Goal: Information Seeking & Learning: Learn about a topic

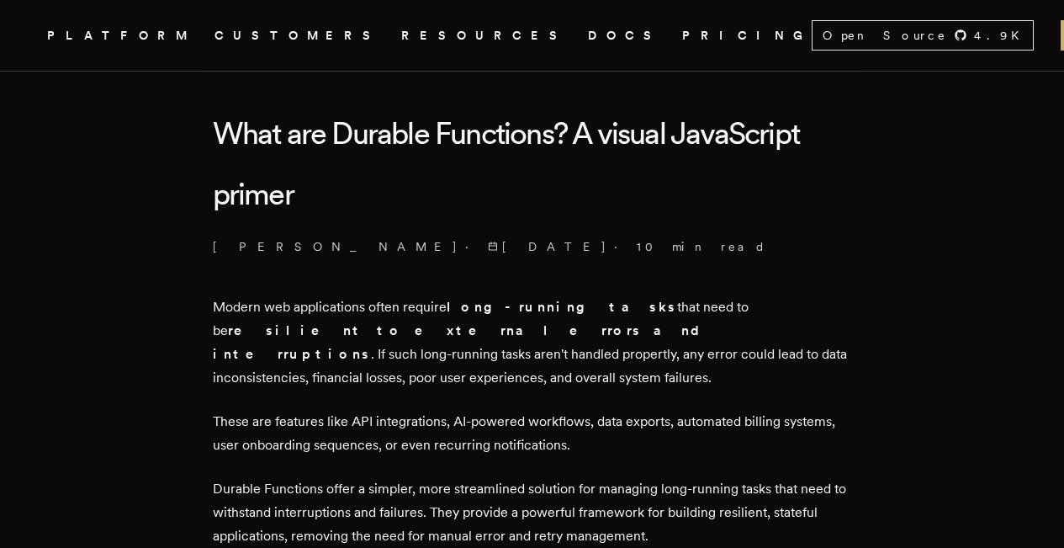
scroll to position [421, 0]
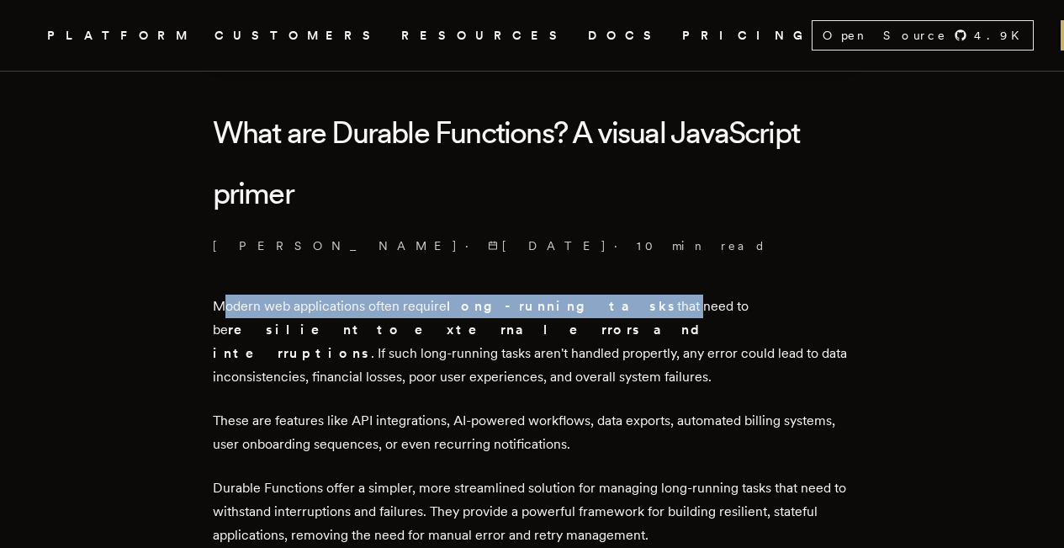
drag, startPoint x: 231, startPoint y: 290, endPoint x: 597, endPoint y: 288, distance: 365.2
click at [597, 295] on p "Modern web applications often require long-running tasks that need to be resili…" at bounding box center [533, 342] width 640 height 94
click at [597, 298] on p "Modern web applications often require long-running tasks that need to be resili…" at bounding box center [533, 342] width 640 height 94
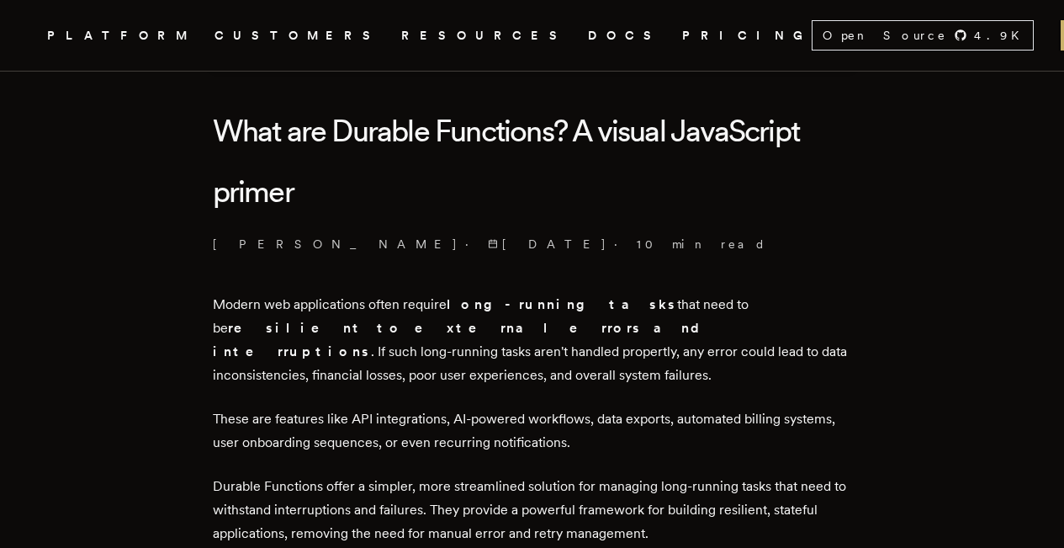
scroll to position [425, 0]
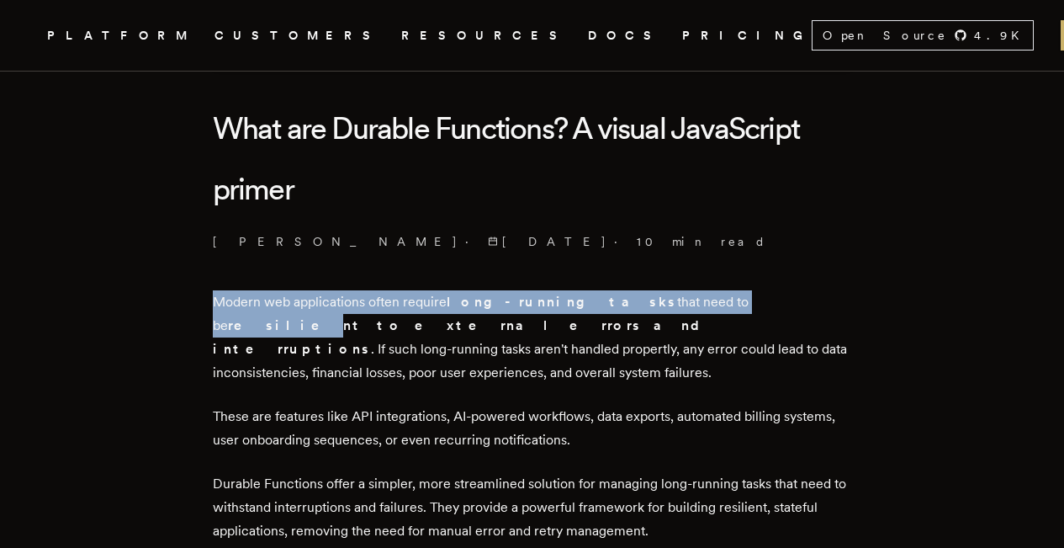
drag, startPoint x: 220, startPoint y: 287, endPoint x: 707, endPoint y: 285, distance: 486.4
click at [707, 290] on p "Modern web applications often require long-running tasks that need to be resili…" at bounding box center [533, 337] width 640 height 94
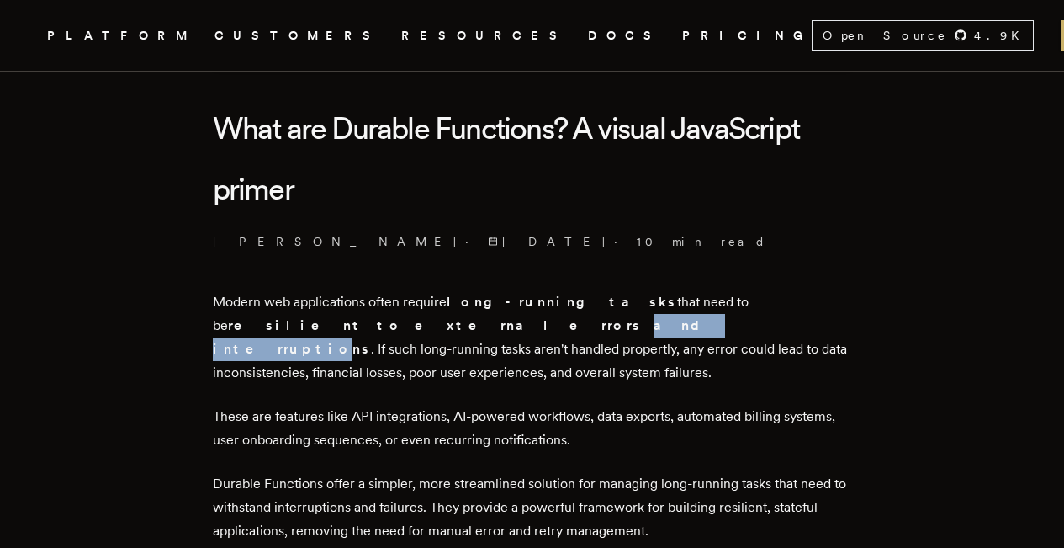
drag, startPoint x: 219, startPoint y: 310, endPoint x: 308, endPoint y: 312, distance: 89.2
click at [308, 317] on strong "resilient to external errors and interruptions" at bounding box center [463, 337] width 501 height 40
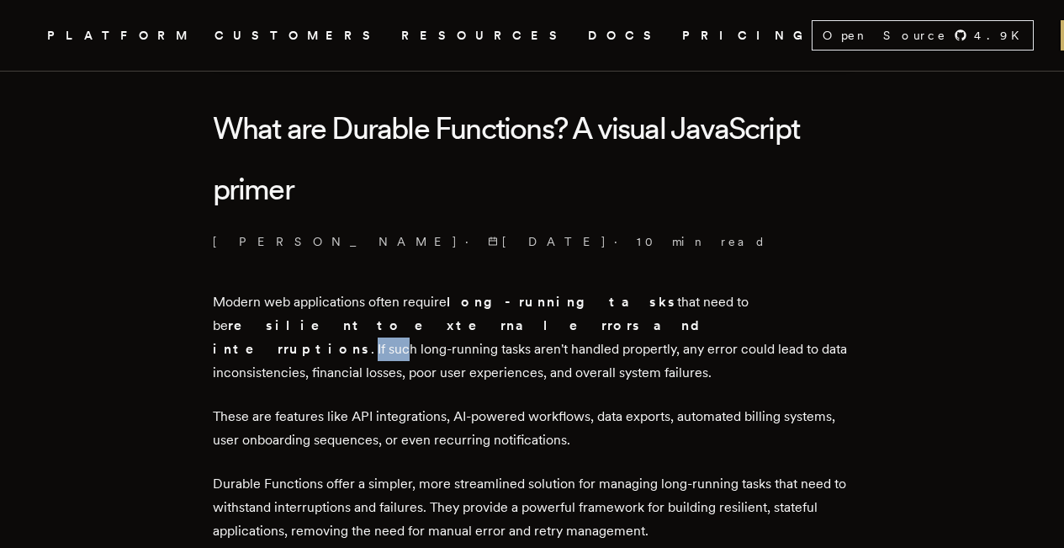
drag, startPoint x: 332, startPoint y: 310, endPoint x: 366, endPoint y: 310, distance: 34.5
click at [366, 310] on p "Modern web applications often require long-running tasks that need to be resili…" at bounding box center [533, 337] width 640 height 94
click at [369, 322] on p "Modern web applications often require long-running tasks that need to be resili…" at bounding box center [533, 337] width 640 height 94
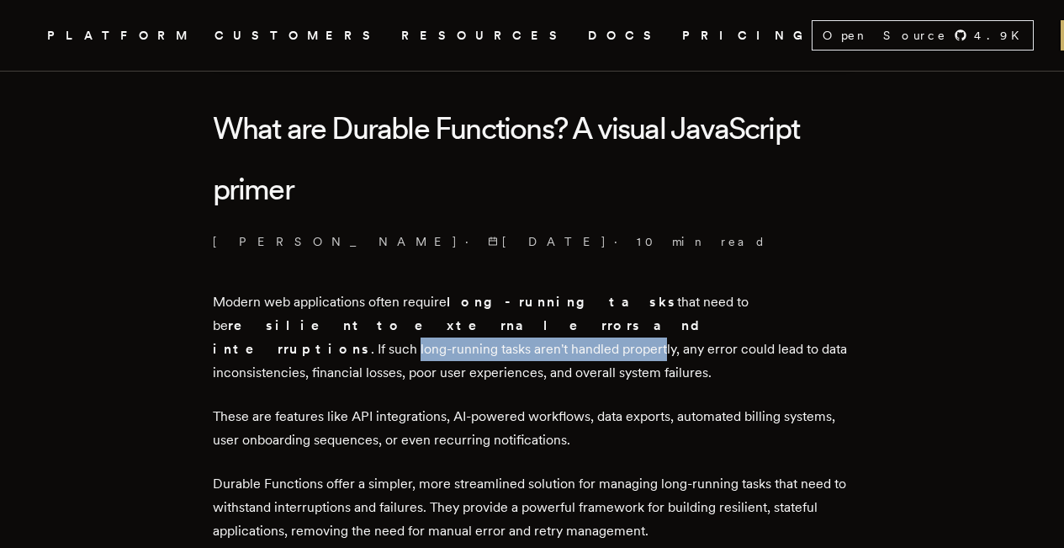
drag, startPoint x: 379, startPoint y: 309, endPoint x: 619, endPoint y: 310, distance: 239.8
click at [619, 310] on p "Modern web applications often require long-running tasks that need to be resili…" at bounding box center [533, 337] width 640 height 94
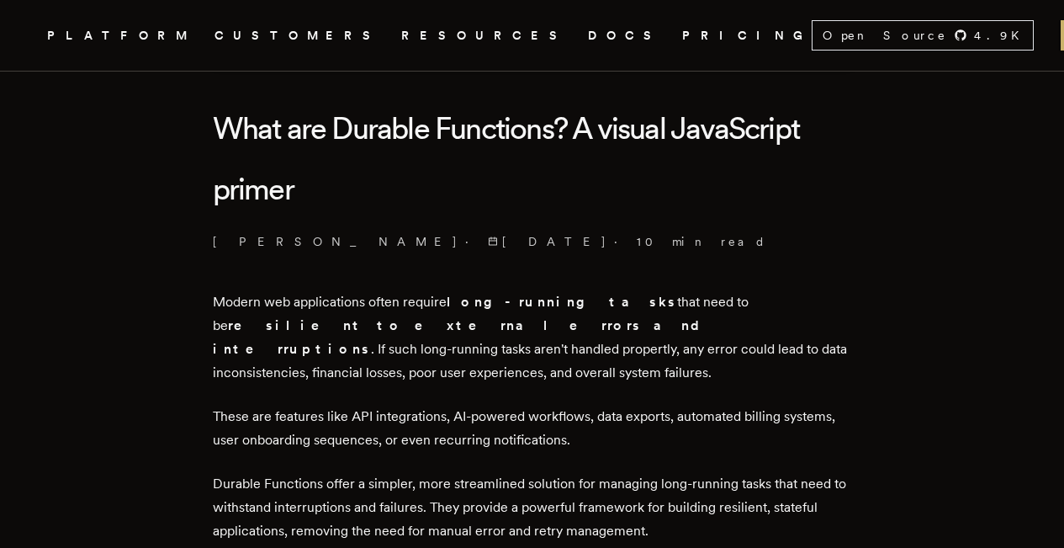
drag, startPoint x: 220, startPoint y: 333, endPoint x: 300, endPoint y: 332, distance: 79.9
click at [300, 332] on p "Modern web applications often require long-running tasks that need to be resili…" at bounding box center [533, 337] width 640 height 94
drag, startPoint x: 316, startPoint y: 333, endPoint x: 402, endPoint y: 332, distance: 86.7
click at [402, 332] on p "Modern web applications often require long-running tasks that need to be resili…" at bounding box center [533, 337] width 640 height 94
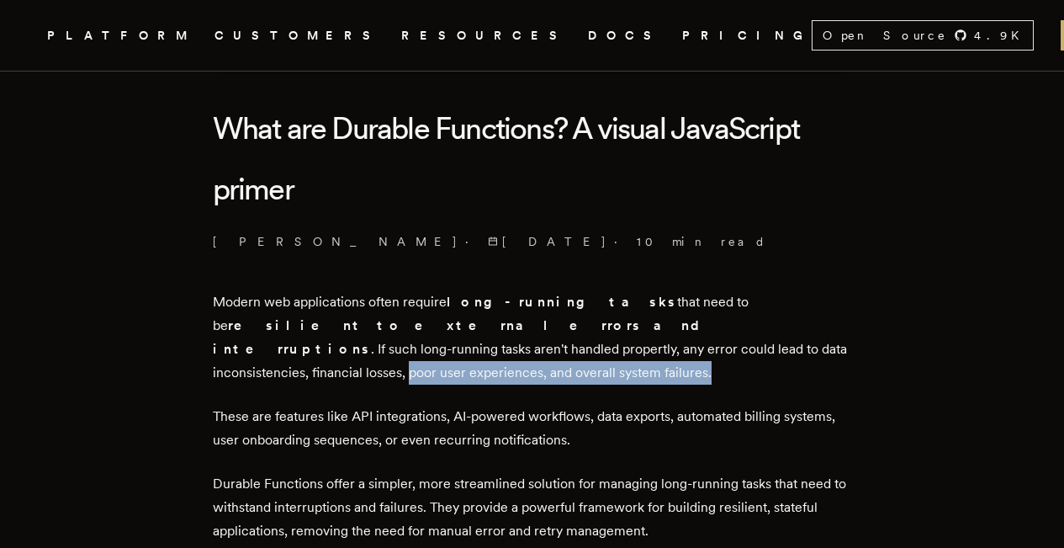
drag, startPoint x: 419, startPoint y: 334, endPoint x: 719, endPoint y: 336, distance: 299.6
click at [719, 336] on p "Modern web applications often require long-running tasks that need to be resili…" at bounding box center [533, 337] width 640 height 94
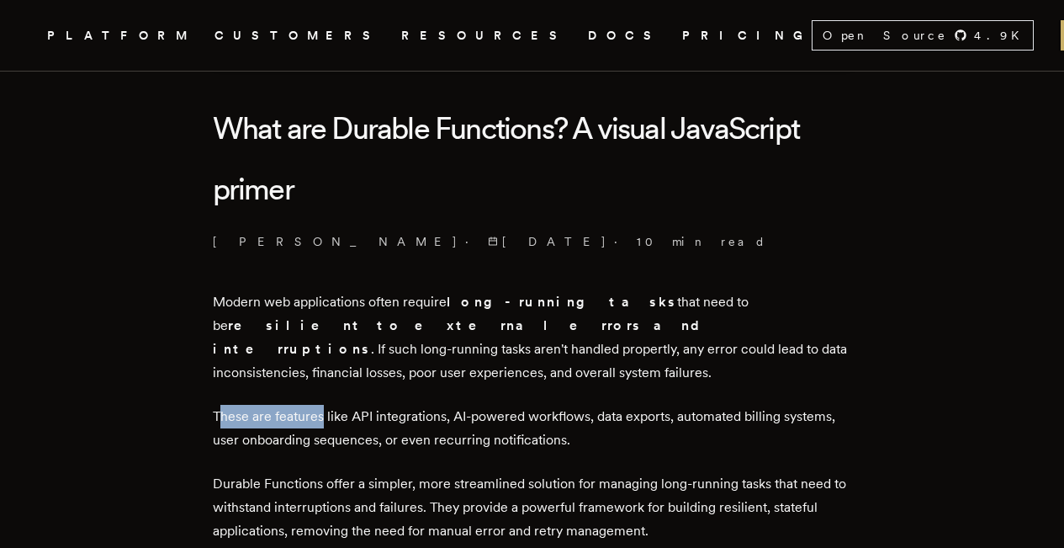
drag, startPoint x: 226, startPoint y: 379, endPoint x: 329, endPoint y: 379, distance: 103.5
click at [329, 405] on p "These are features like API integrations, AI-powered workflows, data exports, a…" at bounding box center [533, 428] width 640 height 47
drag, startPoint x: 220, startPoint y: 378, endPoint x: 327, endPoint y: 378, distance: 107.7
click at [327, 405] on p "These are features like API integrations, AI-powered workflows, data exports, a…" at bounding box center [533, 428] width 640 height 47
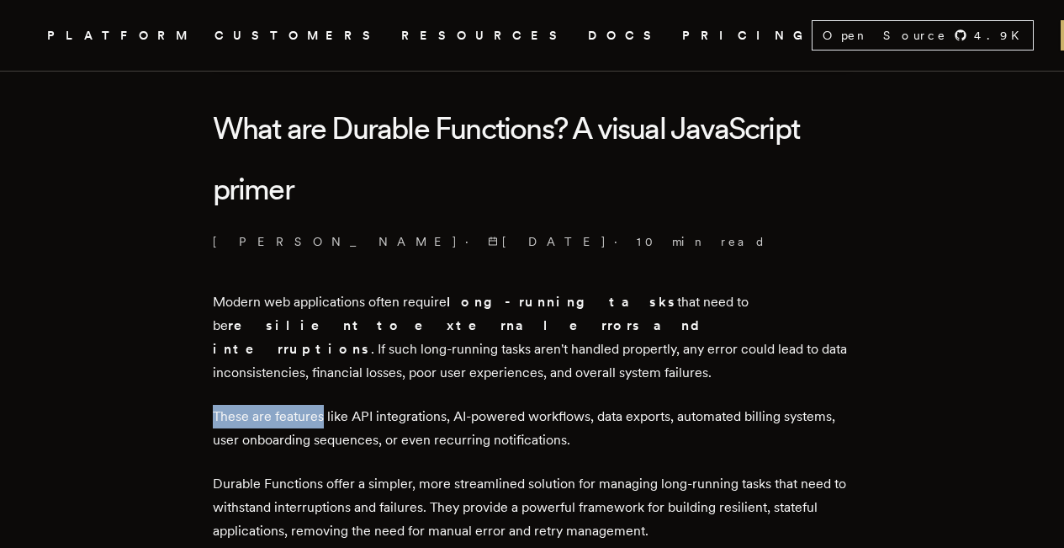
click at [329, 405] on p "These are features like API integrations, AI-powered workflows, data exports, a…" at bounding box center [533, 428] width 640 height 47
drag, startPoint x: 373, startPoint y: 379, endPoint x: 438, endPoint y: 379, distance: 65.6
click at [438, 405] on p "These are features like API integrations, AI-powered workflows, data exports, a…" at bounding box center [533, 428] width 640 height 47
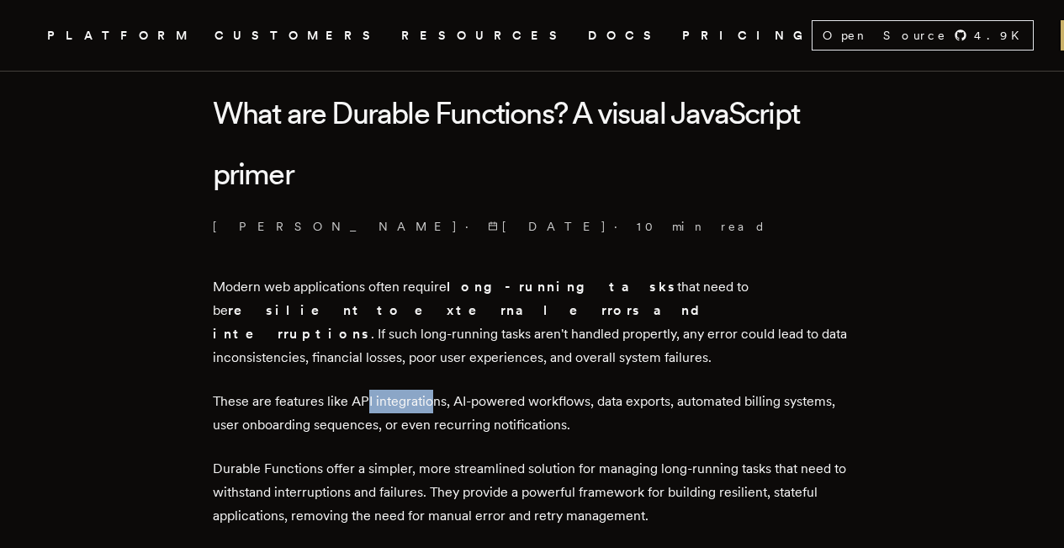
scroll to position [442, 0]
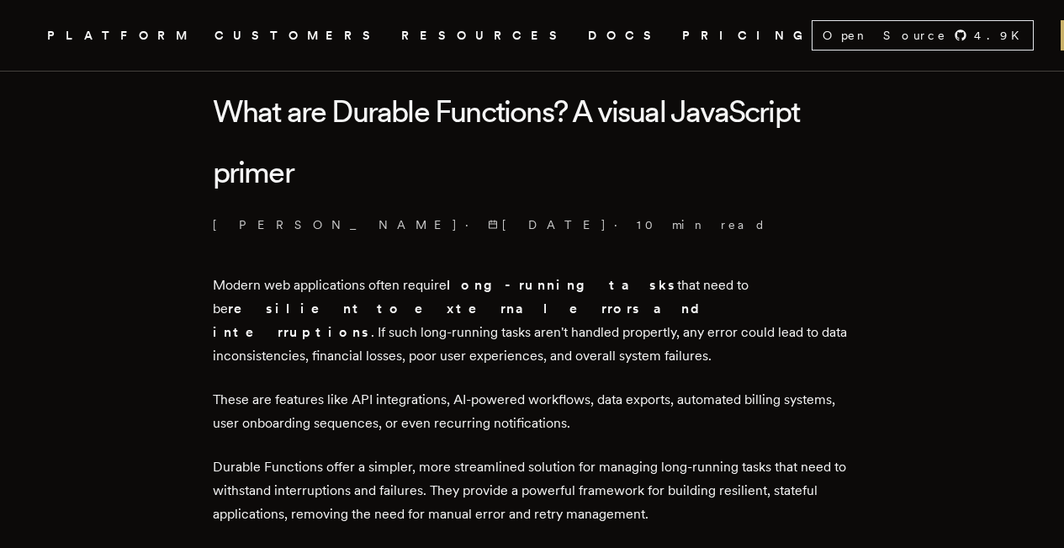
click at [280, 394] on p "These are features like API integrations, AI-powered workflows, data exports, a…" at bounding box center [533, 411] width 640 height 47
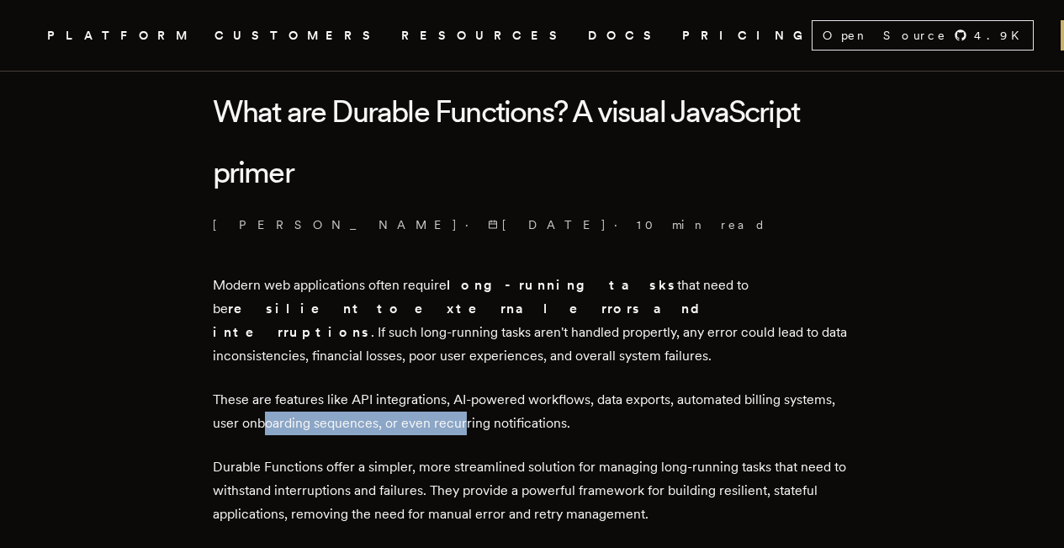
drag, startPoint x: 272, startPoint y: 385, endPoint x: 468, endPoint y: 384, distance: 196.1
click at [468, 388] on p "These are features like API integrations, AI-powered workflows, data exports, a…" at bounding box center [533, 411] width 640 height 47
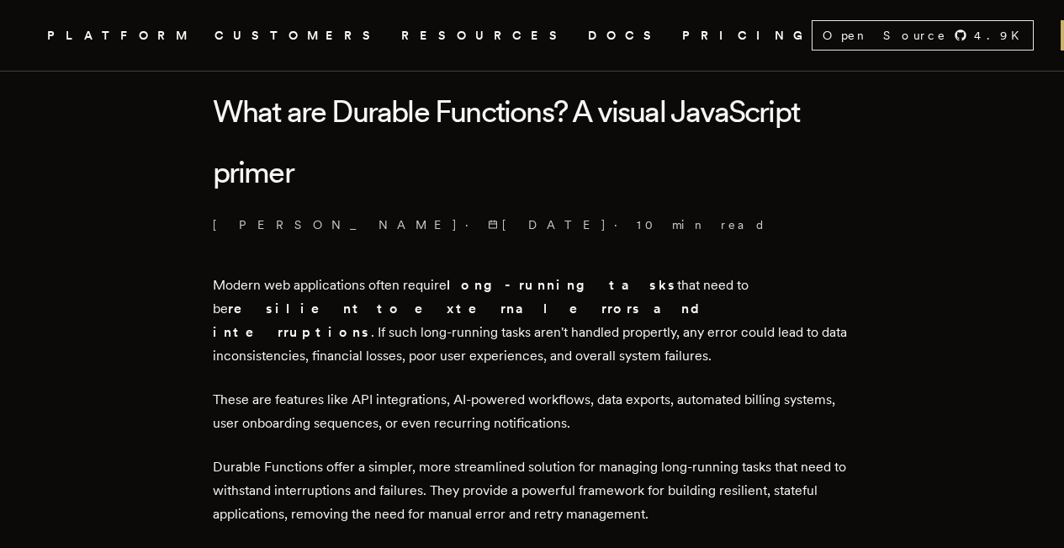
click at [484, 388] on p "These are features like API integrations, AI-powered workflows, data exports, a…" at bounding box center [533, 411] width 640 height 47
drag, startPoint x: 439, startPoint y: 385, endPoint x: 568, endPoint y: 384, distance: 128.8
click at [568, 388] on p "These are features like API integrations, AI-powered workflows, data exports, a…" at bounding box center [533, 411] width 640 height 47
drag, startPoint x: 219, startPoint y: 423, endPoint x: 321, endPoint y: 426, distance: 102.7
click at [321, 455] on p "Durable Functions offer a simpler, more streamlined solution for managing long-…" at bounding box center [533, 490] width 640 height 71
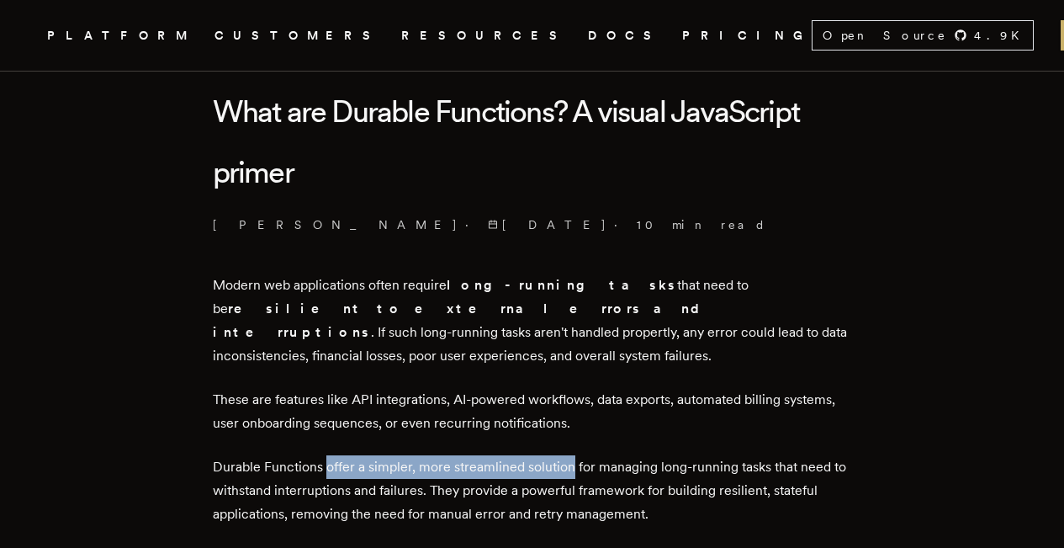
drag, startPoint x: 331, startPoint y: 428, endPoint x: 576, endPoint y: 427, distance: 245.7
click at [576, 455] on p "Durable Functions offer a simpler, more streamlined solution for managing long-…" at bounding box center [533, 490] width 640 height 71
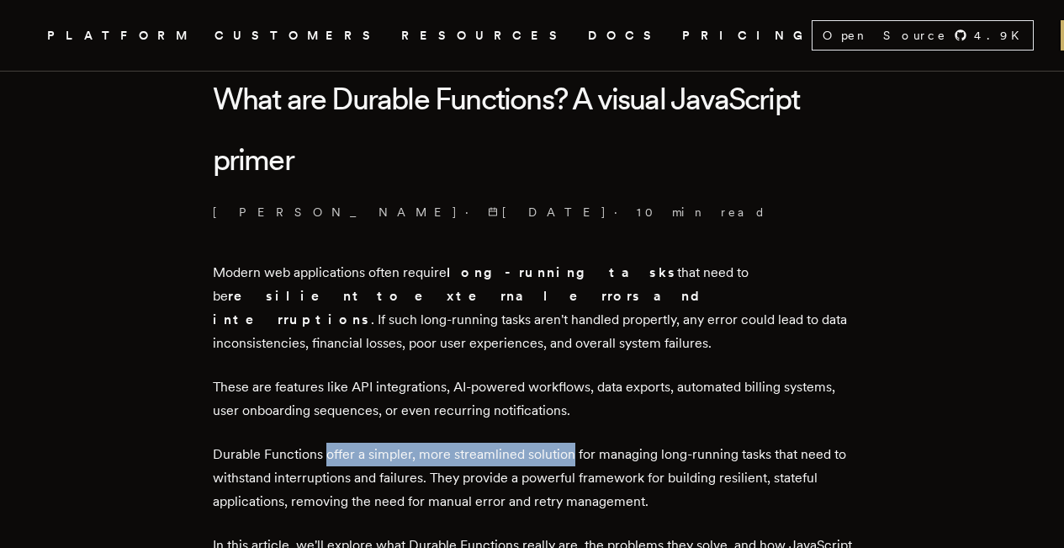
scroll to position [455, 0]
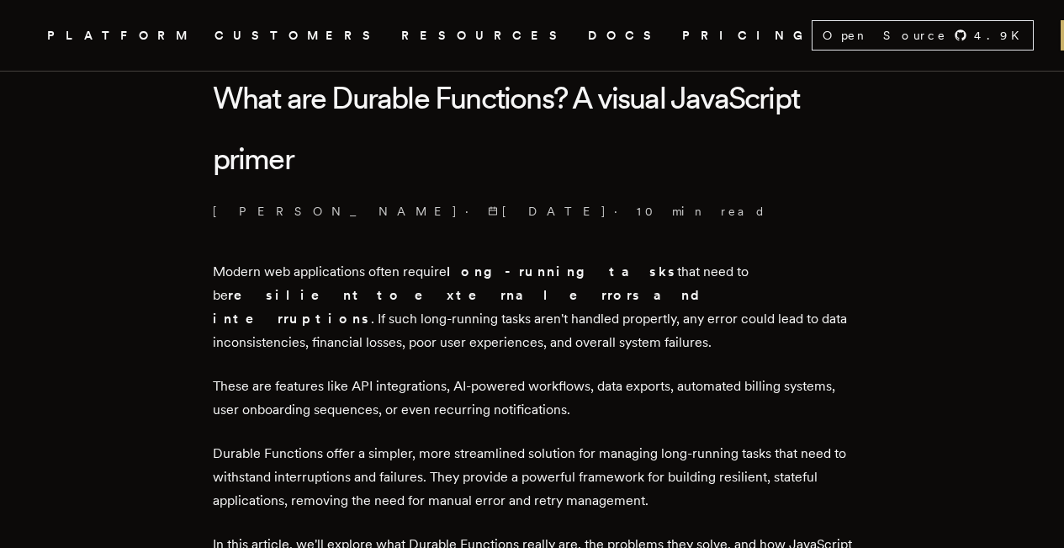
click at [624, 445] on p "Durable Functions offer a simpler, more streamlined solution for managing long-…" at bounding box center [533, 477] width 640 height 71
drag, startPoint x: 526, startPoint y: 417, endPoint x: 698, endPoint y: 417, distance: 172.5
click at [698, 442] on p "Durable Functions offer a simpler, more streamlined solution for managing long-…" at bounding box center [533, 477] width 640 height 71
drag, startPoint x: 438, startPoint y: 416, endPoint x: 555, endPoint y: 417, distance: 117.0
click at [555, 442] on p "Durable Functions offer a simpler, more streamlined solution for managing long-…" at bounding box center [533, 477] width 640 height 71
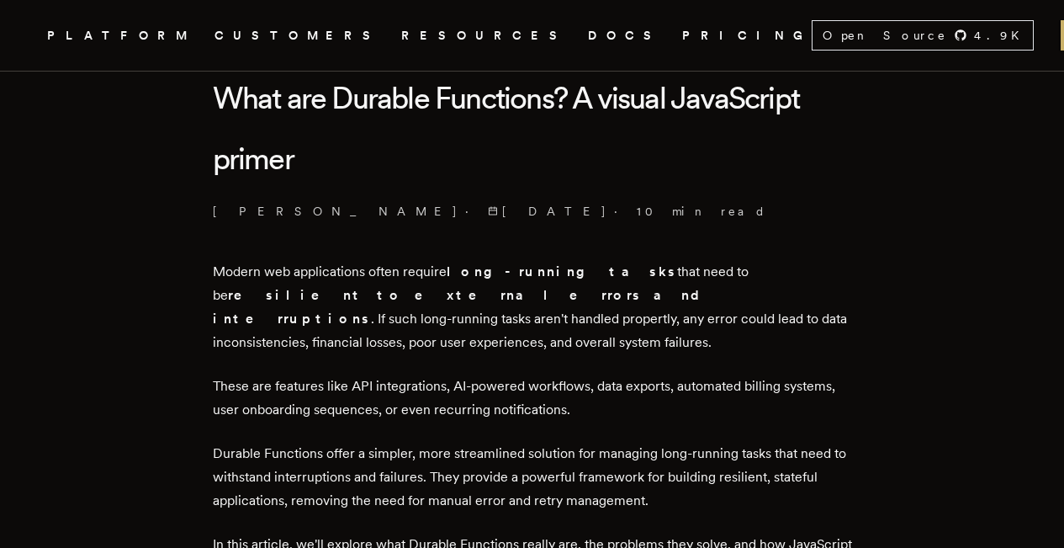
click at [566, 442] on p "Durable Functions offer a simpler, more streamlined solution for managing long-…" at bounding box center [533, 477] width 640 height 71
drag, startPoint x: 552, startPoint y: 416, endPoint x: 749, endPoint y: 415, distance: 196.9
click at [749, 442] on p "Durable Functions offer a simpler, more streamlined solution for managing long-…" at bounding box center [533, 477] width 640 height 71
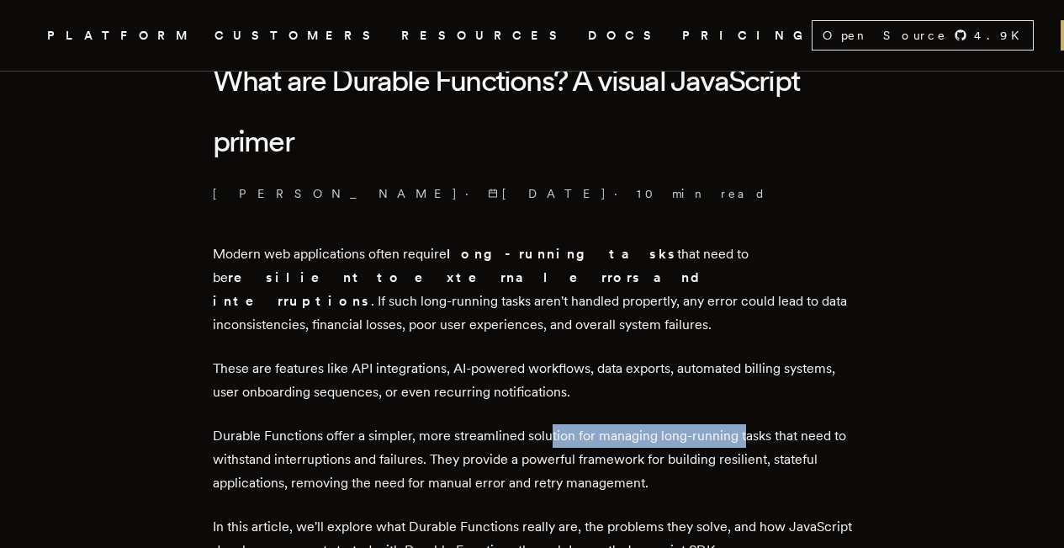
scroll to position [474, 0]
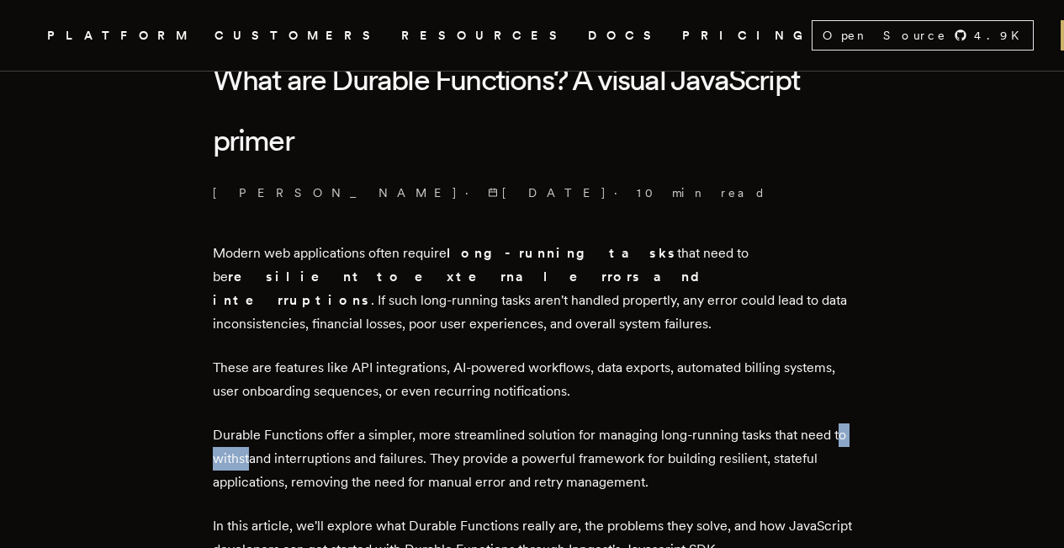
drag, startPoint x: 224, startPoint y: 422, endPoint x: 273, endPoint y: 423, distance: 48.8
click at [273, 423] on p "Durable Functions offer a simpler, more streamlined solution for managing long-…" at bounding box center [533, 458] width 640 height 71
click at [273, 427] on p "Durable Functions offer a simpler, more streamlined solution for managing long-…" at bounding box center [533, 458] width 640 height 71
drag, startPoint x: 258, startPoint y: 422, endPoint x: 289, endPoint y: 423, distance: 31.1
click at [289, 423] on p "Durable Functions offer a simpler, more streamlined solution for managing long-…" at bounding box center [533, 458] width 640 height 71
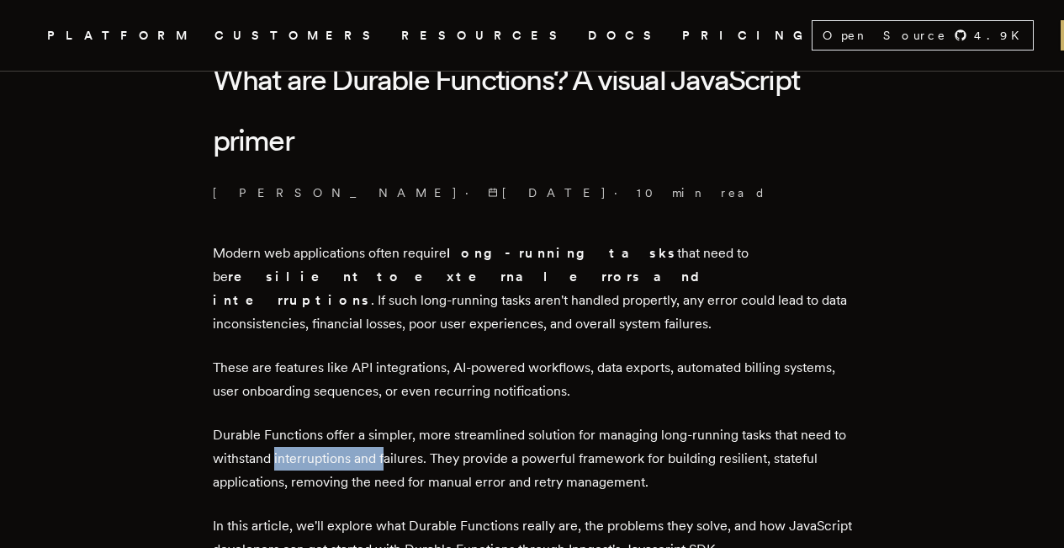
drag, startPoint x: 312, startPoint y: 422, endPoint x: 407, endPoint y: 420, distance: 95.1
click at [407, 423] on p "Durable Functions offer a simpler, more streamlined solution for managing long-…" at bounding box center [533, 458] width 640 height 71
click at [404, 439] on p "Durable Functions offer a simpler, more streamlined solution for managing long-…" at bounding box center [533, 458] width 640 height 71
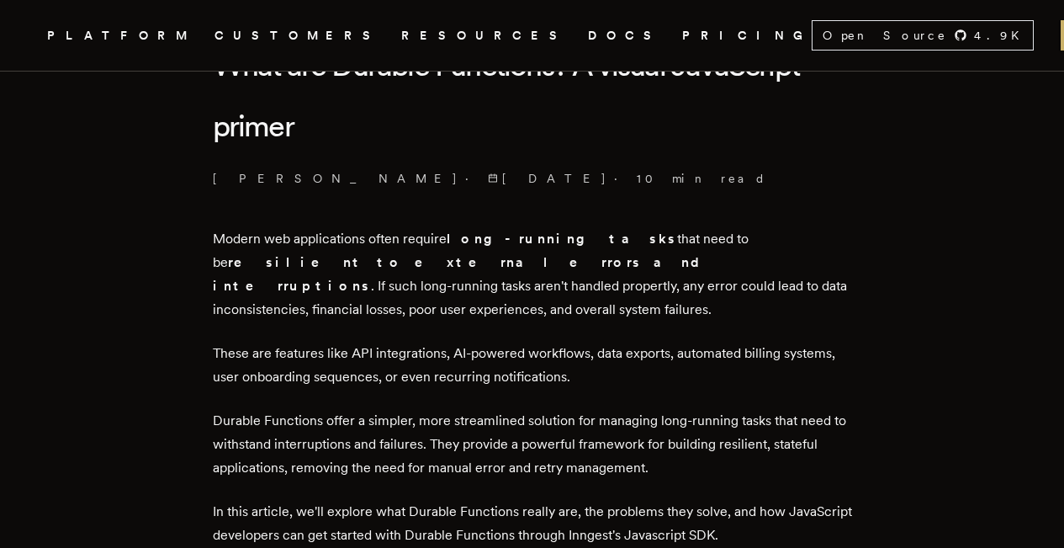
scroll to position [494, 0]
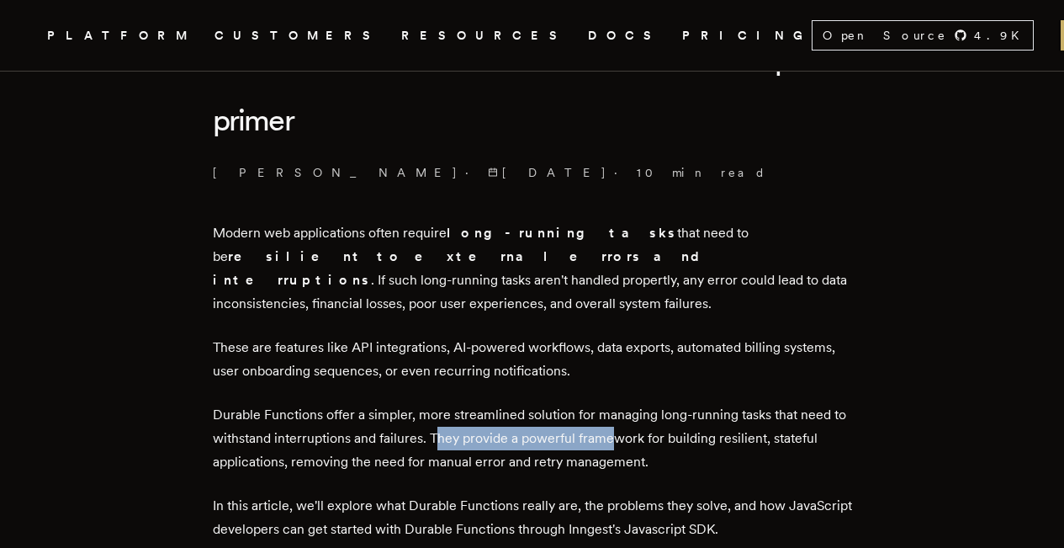
drag, startPoint x: 455, startPoint y: 398, endPoint x: 632, endPoint y: 396, distance: 176.7
click at [632, 403] on p "Durable Functions offer a simpler, more streamlined solution for managing long-…" at bounding box center [533, 438] width 640 height 71
click at [568, 429] on p "Durable Functions offer a simpler, more streamlined solution for managing long-…" at bounding box center [533, 438] width 640 height 71
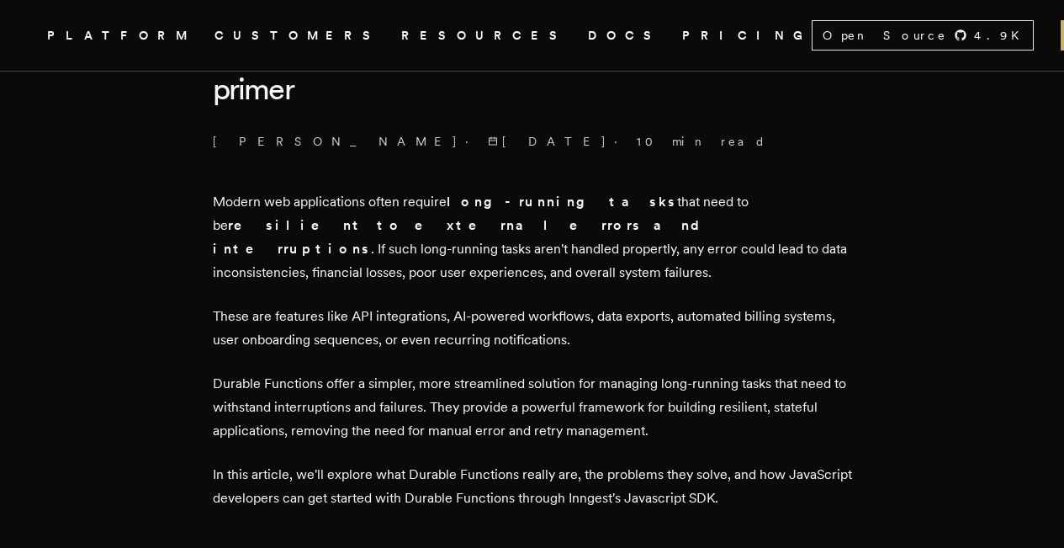
scroll to position [525, 0]
drag, startPoint x: 232, startPoint y: 395, endPoint x: 455, endPoint y: 389, distance: 223.1
click at [455, 389] on p "Durable Functions offer a simpler, more streamlined solution for managing long-…" at bounding box center [533, 407] width 640 height 71
click at [472, 400] on p "Durable Functions offer a simpler, more streamlined solution for managing long-…" at bounding box center [533, 407] width 640 height 71
drag, startPoint x: 419, startPoint y: 395, endPoint x: 593, endPoint y: 394, distance: 174.2
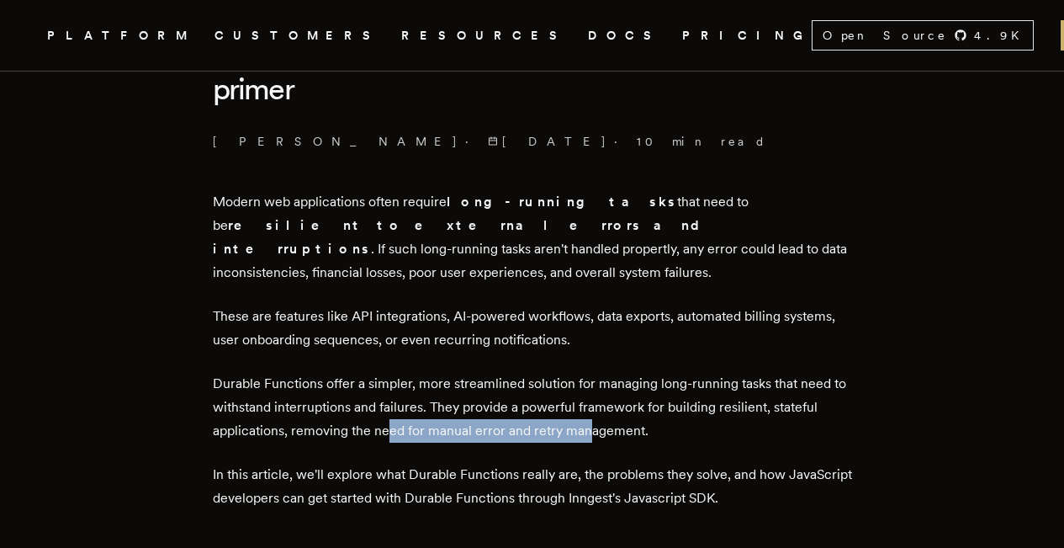
click at [593, 394] on p "Durable Functions offer a simpler, more streamlined solution for managing long-…" at bounding box center [533, 407] width 640 height 71
click at [585, 399] on p "Durable Functions offer a simpler, more streamlined solution for managing long-…" at bounding box center [533, 407] width 640 height 71
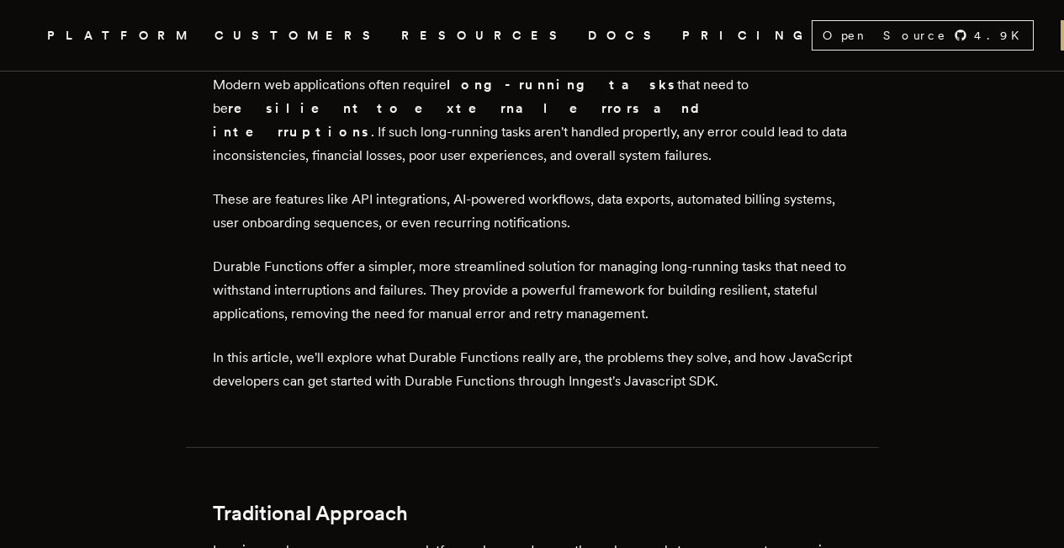
scroll to position [645, 0]
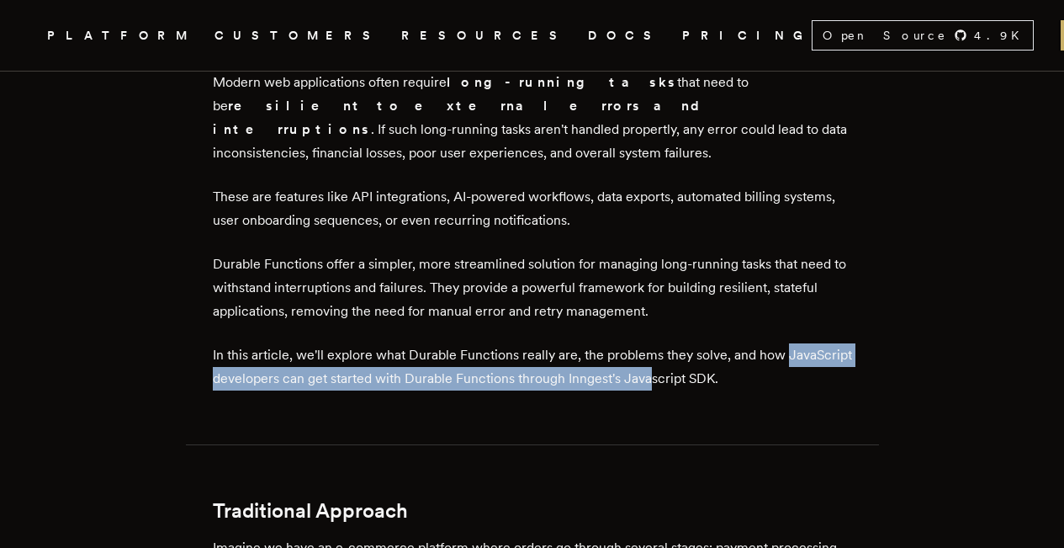
drag, startPoint x: 221, startPoint y: 342, endPoint x: 723, endPoint y: 338, distance: 501.5
click at [723, 343] on p "In this article, we'll explore what Durable Functions really are, the problems …" at bounding box center [533, 366] width 640 height 47
click at [719, 343] on p "In this article, we'll explore what Durable Functions really are, the problems …" at bounding box center [533, 366] width 640 height 47
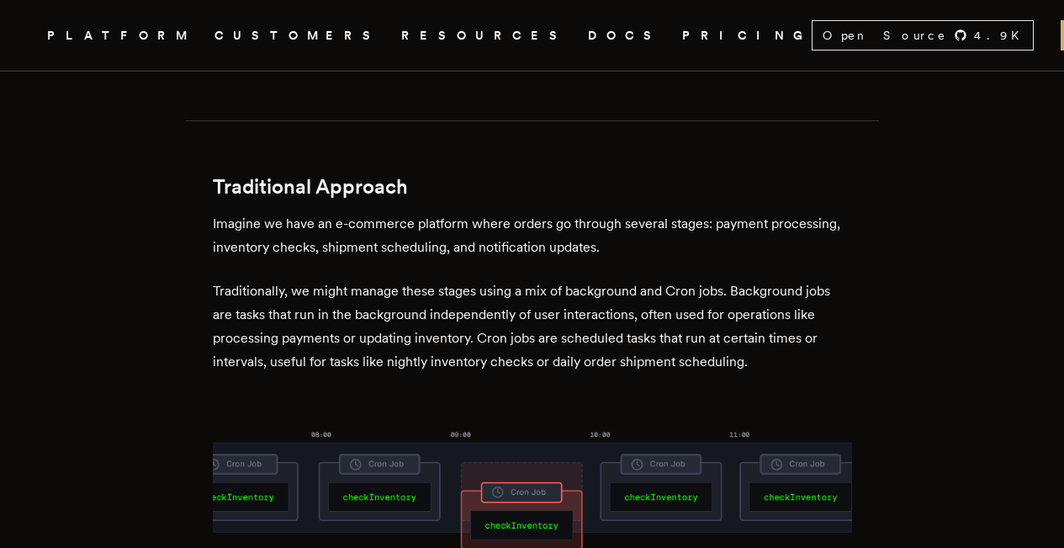
scroll to position [968, 0]
drag, startPoint x: 221, startPoint y: 188, endPoint x: 327, endPoint y: 190, distance: 106.1
click at [327, 213] on p "Imagine we have an e-commerce platform where orders go through several stages: …" at bounding box center [533, 236] width 640 height 47
click at [336, 213] on p "Imagine we have an e-commerce platform where orders go through several stages: …" at bounding box center [533, 236] width 640 height 47
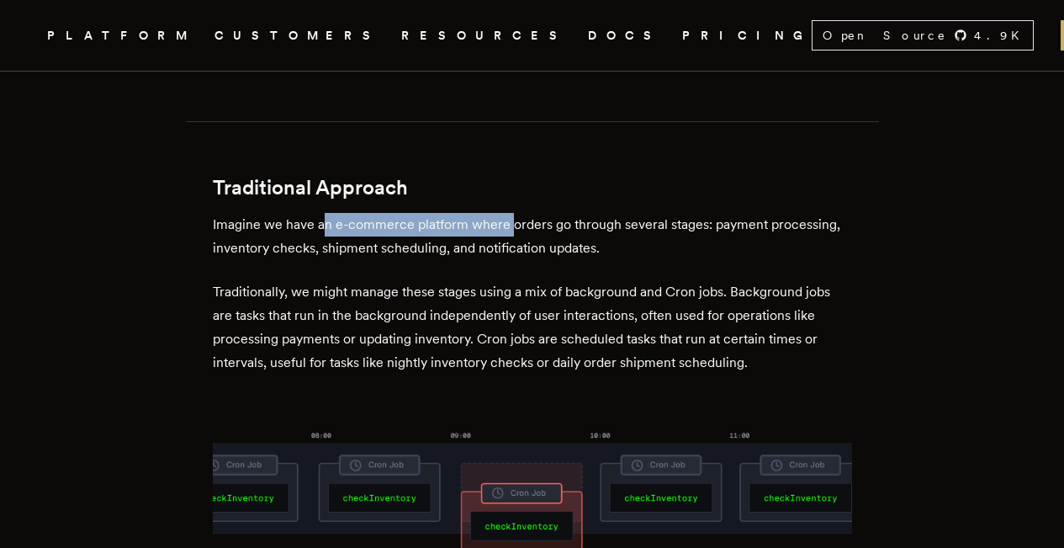
drag, startPoint x: 333, startPoint y: 185, endPoint x: 516, endPoint y: 186, distance: 182.6
click at [516, 213] on p "Imagine we have an e-commerce platform where orders go through several stages: …" at bounding box center [533, 236] width 640 height 47
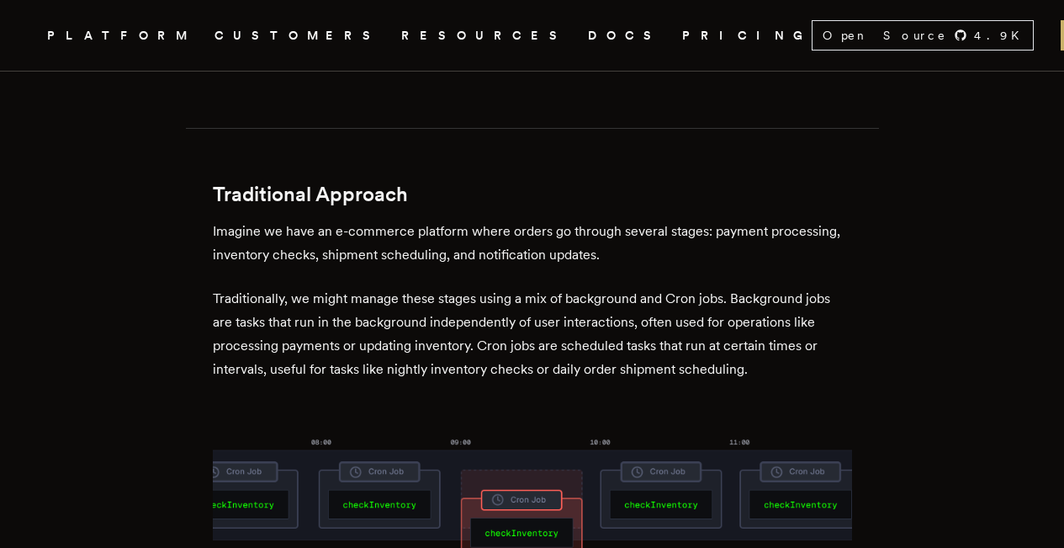
scroll to position [961, 0]
drag, startPoint x: 221, startPoint y: 260, endPoint x: 288, endPoint y: 263, distance: 66.5
click at [288, 287] on p "Traditionally, we might manage these stages using a mix of background and Cron …" at bounding box center [533, 334] width 640 height 94
click at [382, 287] on p "Traditionally, we might manage these stages using a mix of background and Cron …" at bounding box center [533, 334] width 640 height 94
drag, startPoint x: 316, startPoint y: 261, endPoint x: 486, endPoint y: 260, distance: 169.1
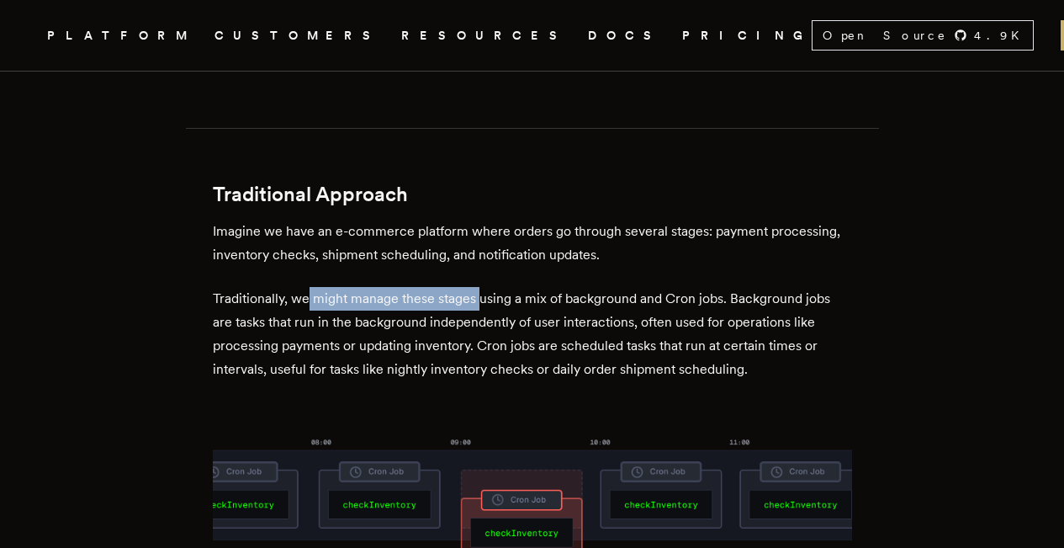
click at [486, 287] on p "Traditionally, we might manage these stages using a mix of background and Cron …" at bounding box center [533, 334] width 640 height 94
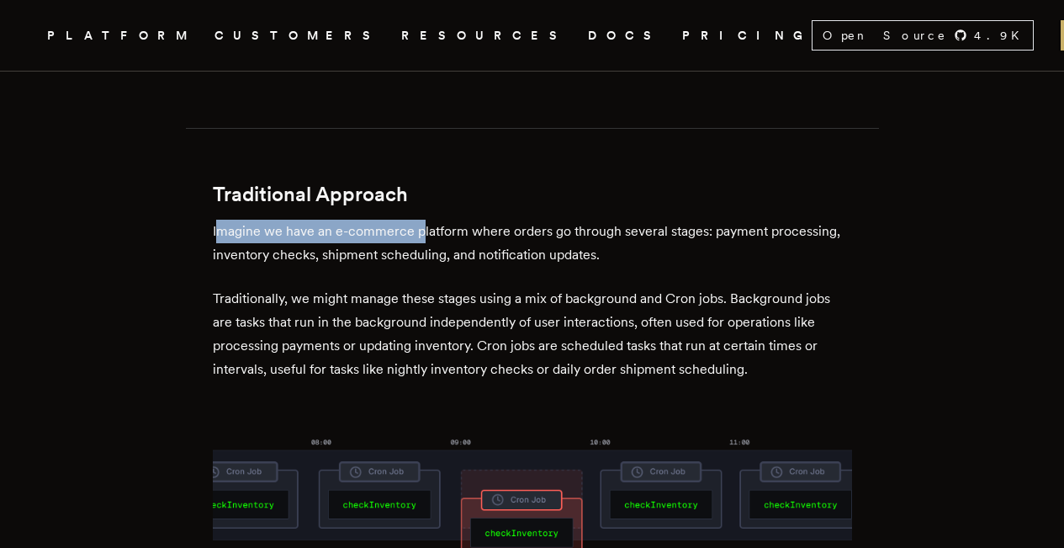
drag, startPoint x: 222, startPoint y: 191, endPoint x: 425, endPoint y: 193, distance: 202.8
click at [425, 220] on p "Imagine we have an e-commerce platform where orders go through several stages: …" at bounding box center [533, 243] width 640 height 47
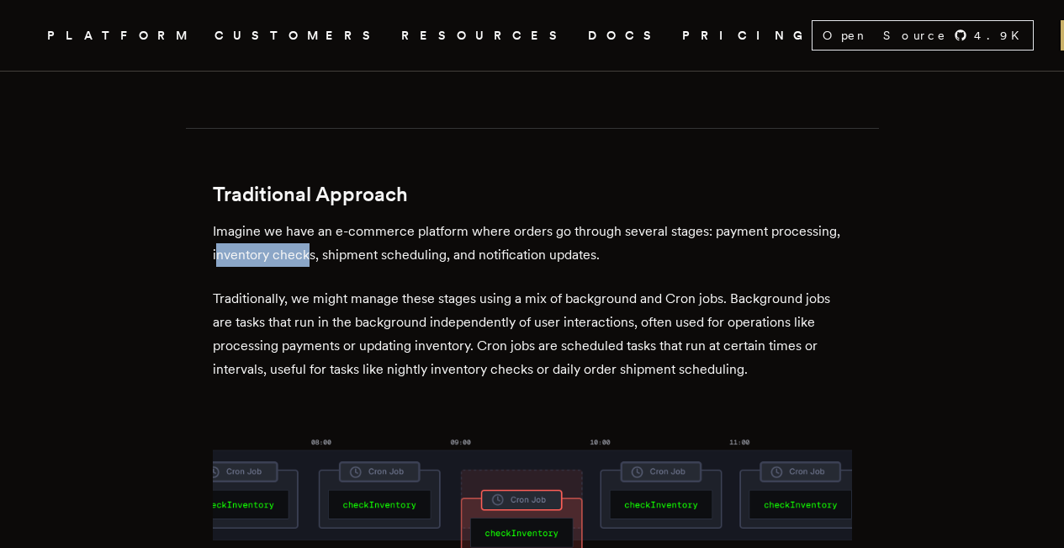
drag, startPoint x: 221, startPoint y: 216, endPoint x: 310, endPoint y: 218, distance: 89.2
click at [310, 220] on p "Imagine we have an e-commerce platform where orders go through several stages: …" at bounding box center [533, 243] width 640 height 47
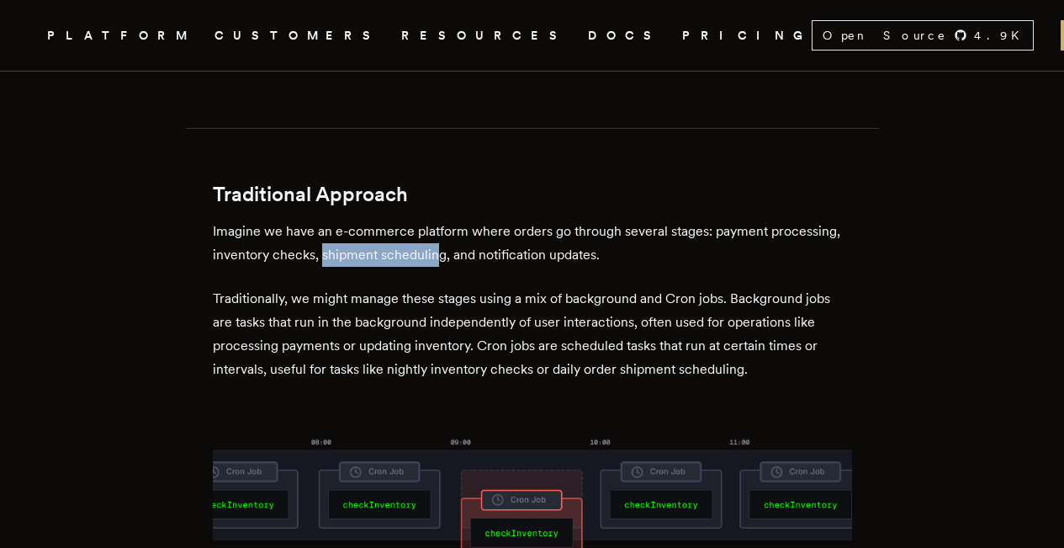
drag, startPoint x: 325, startPoint y: 217, endPoint x: 440, endPoint y: 217, distance: 115.3
click at [440, 220] on p "Imagine we have an e-commerce platform where orders go through several stages: …" at bounding box center [533, 243] width 640 height 47
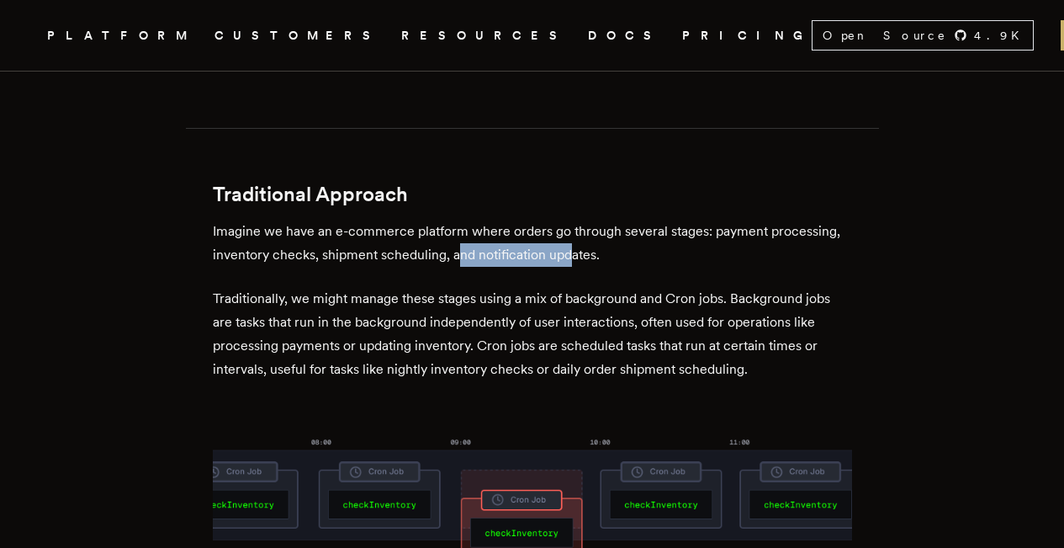
drag, startPoint x: 463, startPoint y: 215, endPoint x: 576, endPoint y: 218, distance: 112.8
click at [576, 220] on p "Imagine we have an e-commerce platform where orders go through several stages: …" at bounding box center [533, 243] width 640 height 47
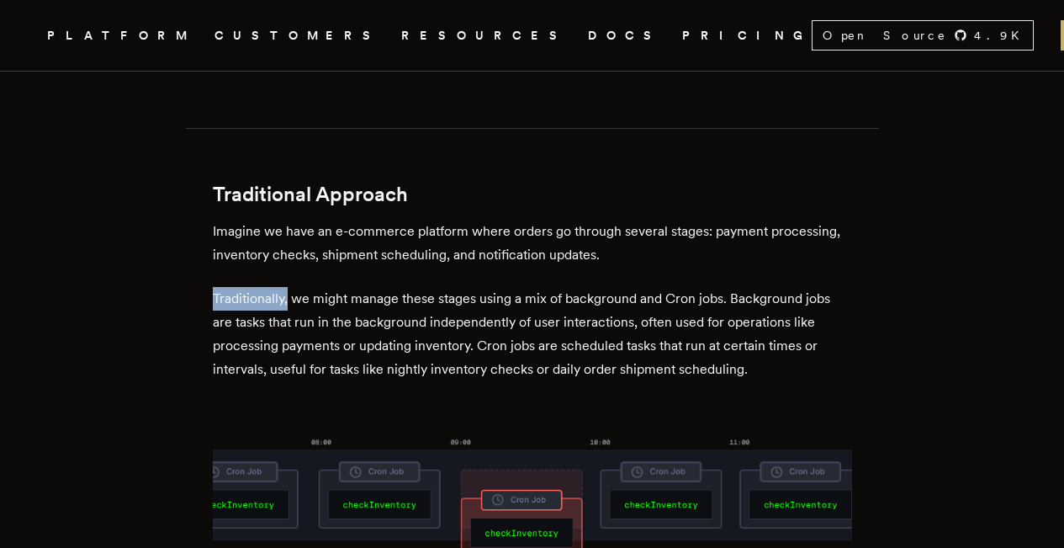
drag, startPoint x: 221, startPoint y: 261, endPoint x: 294, endPoint y: 261, distance: 72.4
click at [294, 287] on p "Traditionally, we might manage these stages using a mix of background and Cron …" at bounding box center [533, 334] width 640 height 94
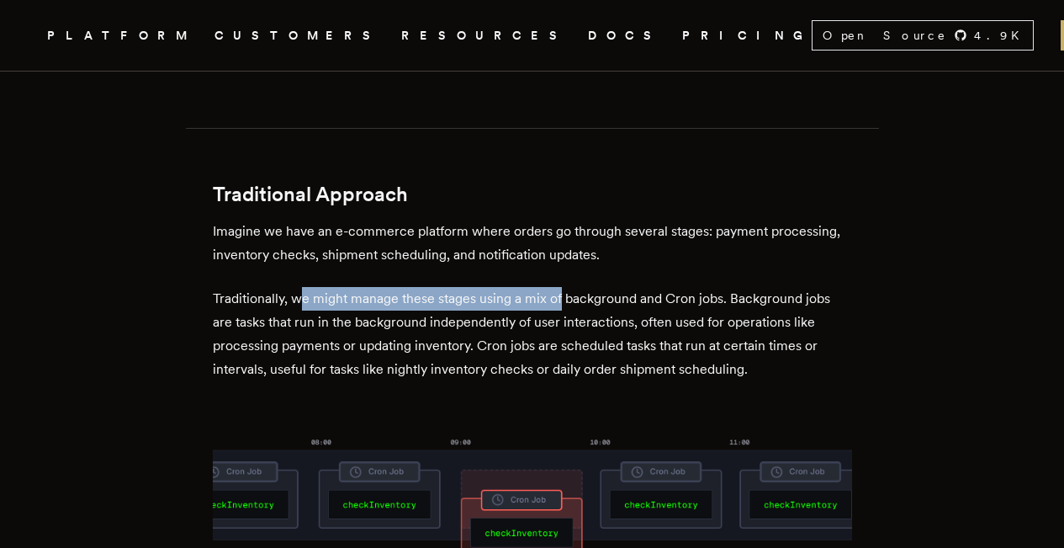
drag, startPoint x: 316, startPoint y: 262, endPoint x: 566, endPoint y: 258, distance: 249.9
click at [566, 287] on p "Traditionally, we might manage these stages using a mix of background and Cron …" at bounding box center [533, 334] width 640 height 94
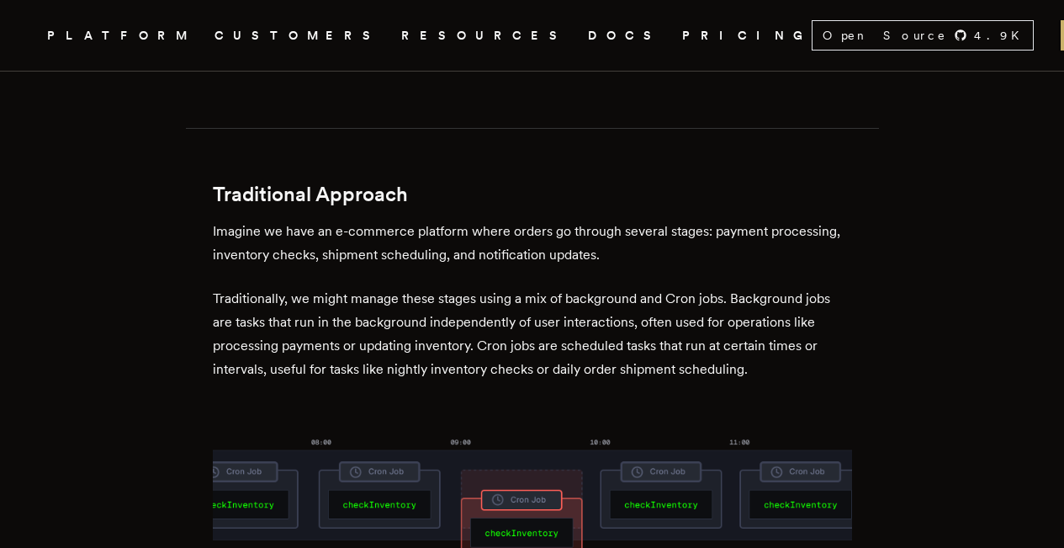
click at [507, 299] on p "Traditionally, we might manage these stages using a mix of background and Cron …" at bounding box center [533, 334] width 640 height 94
drag, startPoint x: 443, startPoint y: 257, endPoint x: 575, endPoint y: 262, distance: 132.2
click at [575, 287] on p "Traditionally, we might manage these stages using a mix of background and Cron …" at bounding box center [533, 334] width 640 height 94
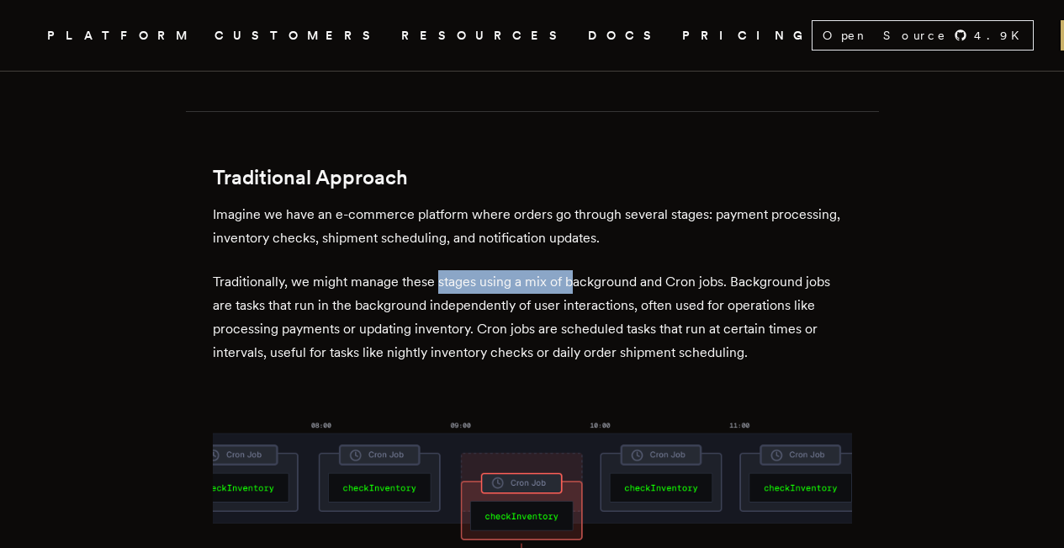
scroll to position [979, 0]
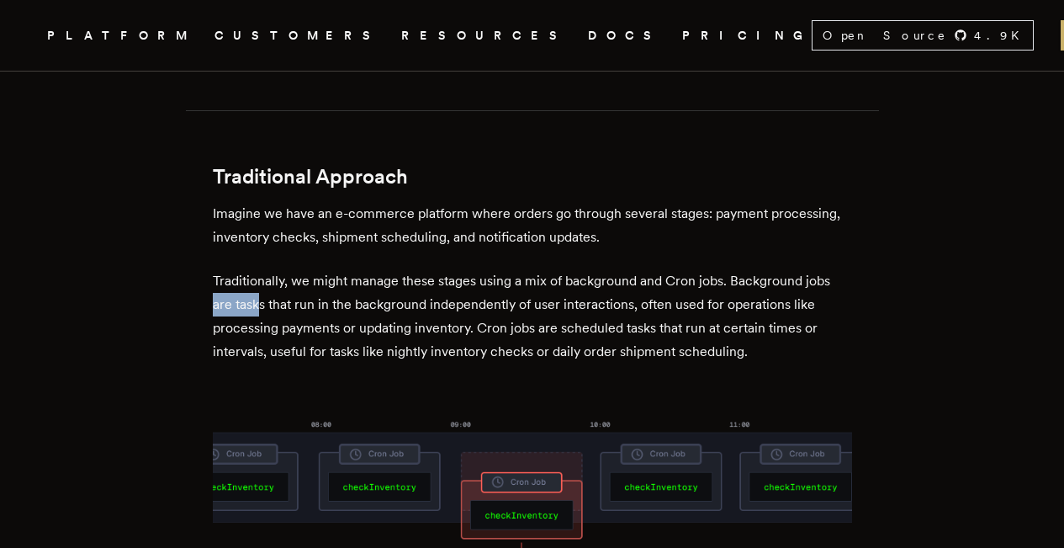
drag, startPoint x: 231, startPoint y: 268, endPoint x: 264, endPoint y: 268, distance: 33.7
click at [264, 269] on p "Traditionally, we might manage these stages using a mix of background and Cron …" at bounding box center [533, 316] width 640 height 94
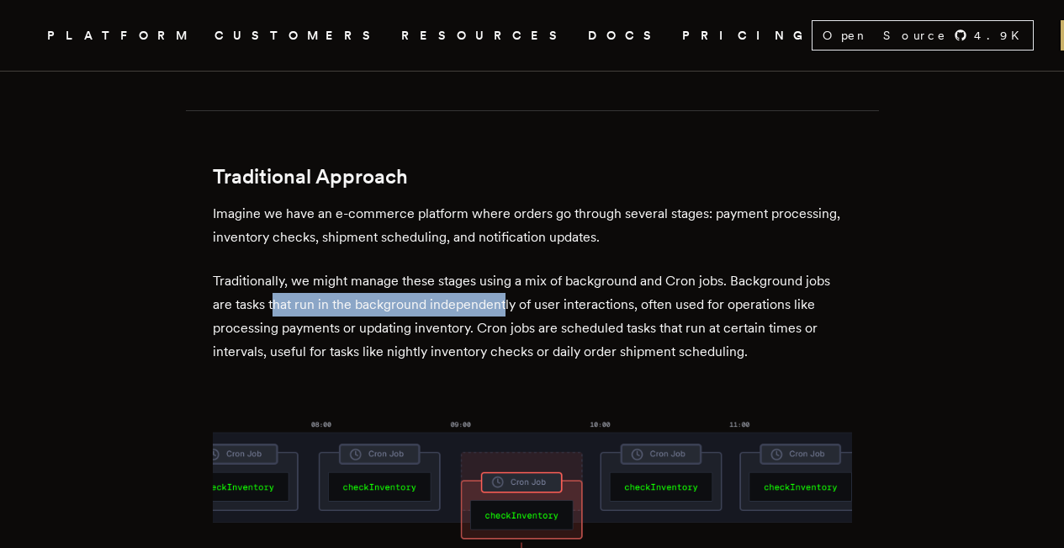
drag, startPoint x: 299, startPoint y: 268, endPoint x: 510, endPoint y: 267, distance: 211.2
click at [510, 269] on p "Traditionally, we might manage these stages using a mix of background and Cron …" at bounding box center [533, 316] width 640 height 94
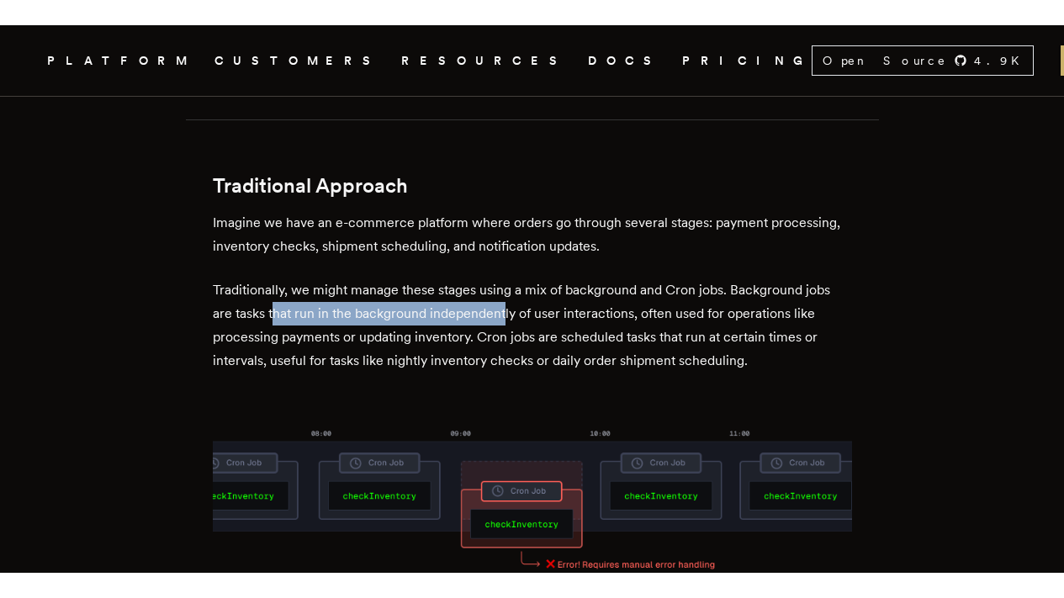
scroll to position [995, 0]
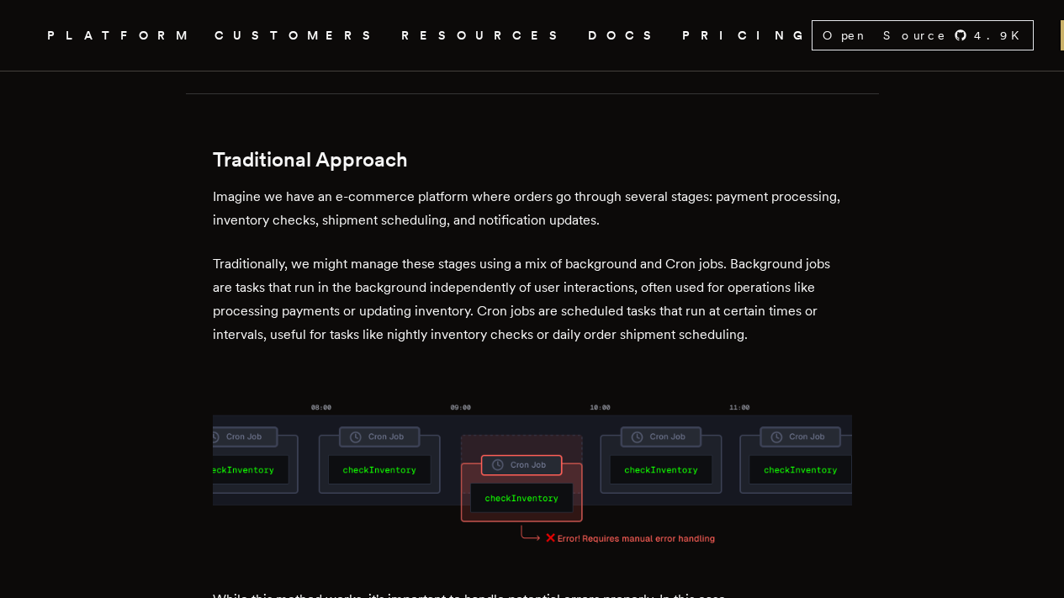
click at [581, 257] on p "Traditionally, we might manage these stages using a mix of background and Cron …" at bounding box center [533, 299] width 640 height 94
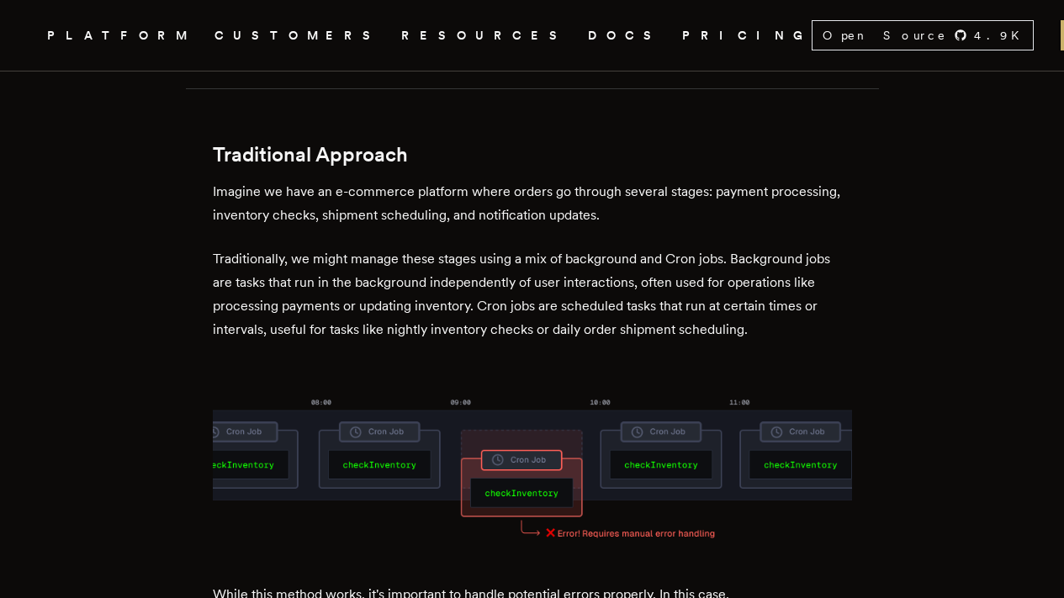
scroll to position [1014, 0]
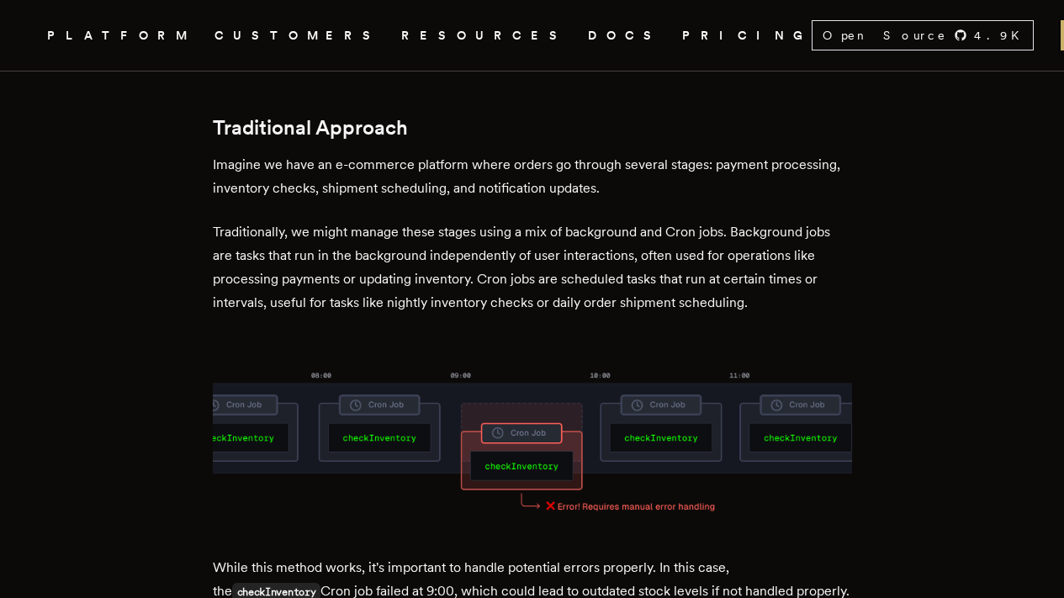
scroll to position [1020, 0]
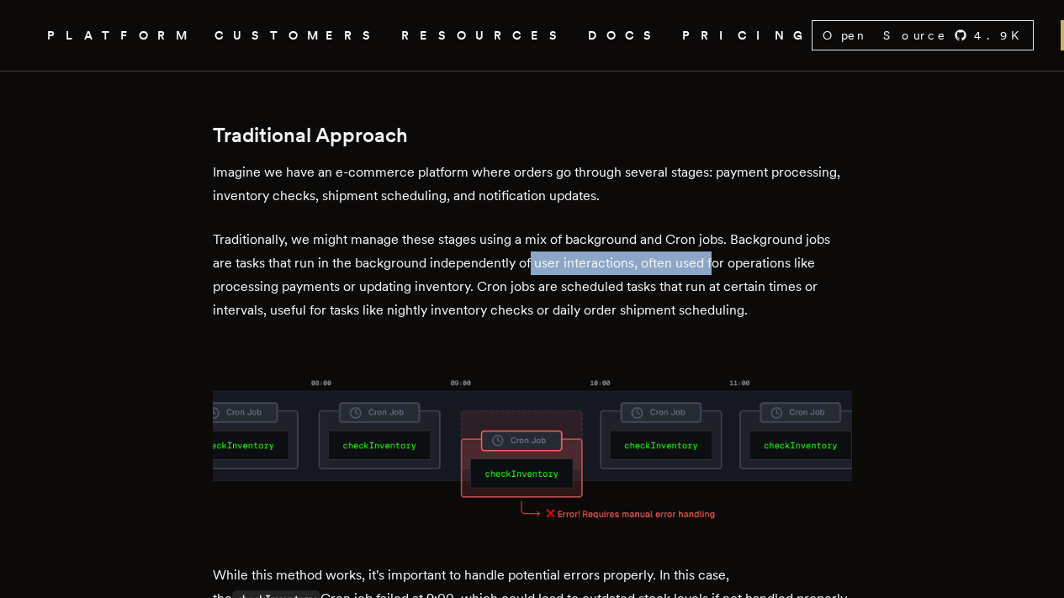
drag, startPoint x: 534, startPoint y: 226, endPoint x: 715, endPoint y: 229, distance: 180.9
click at [715, 229] on p "Traditionally, we might manage these stages using a mix of background and Cron …" at bounding box center [533, 275] width 640 height 94
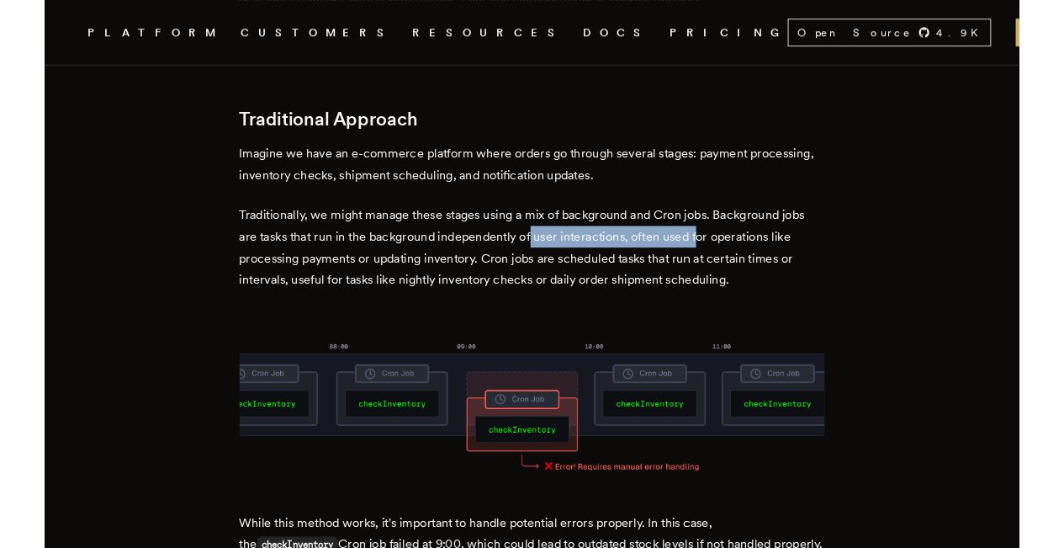
scroll to position [1027, 0]
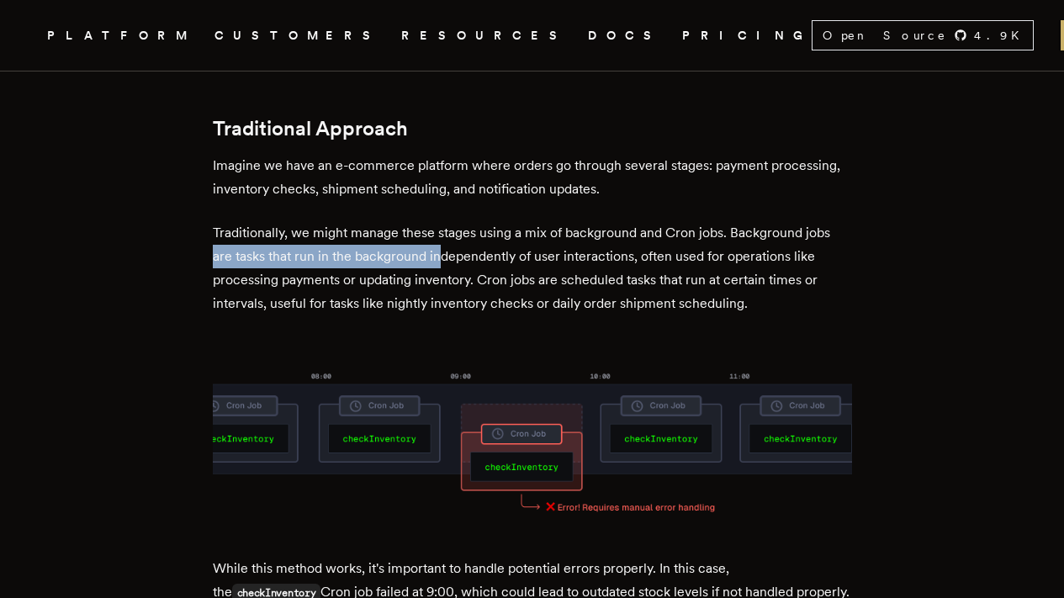
drag, startPoint x: 217, startPoint y: 219, endPoint x: 443, endPoint y: 220, distance: 226.4
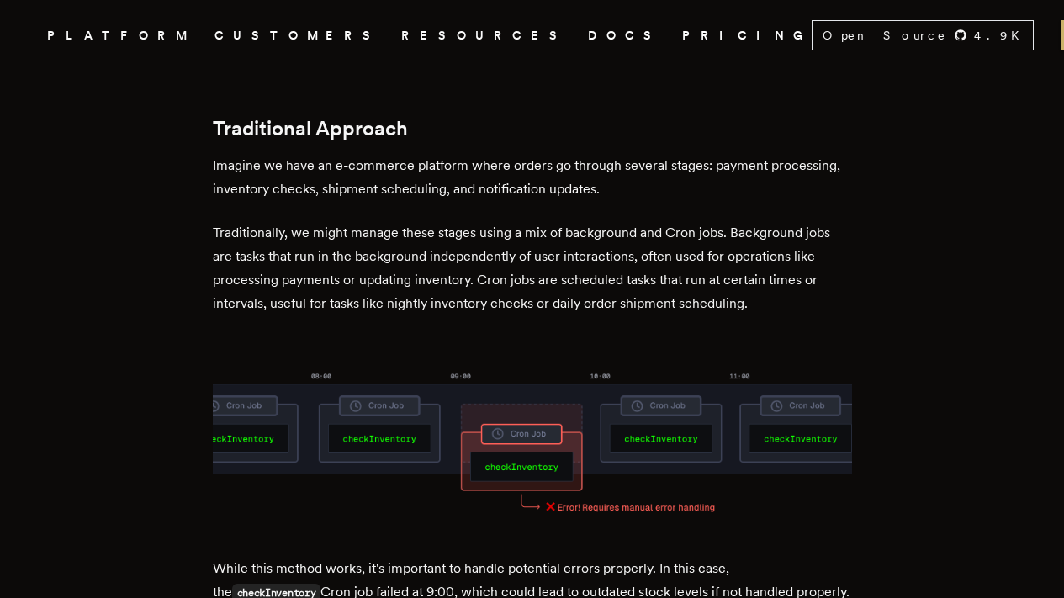
click at [480, 222] on p "Traditionally, we might manage these stages using a mix of background and Cron …" at bounding box center [533, 268] width 640 height 94
click at [462, 221] on p "Traditionally, we might manage these stages using a mix of background and Cron …" at bounding box center [533, 268] width 640 height 94
drag, startPoint x: 348, startPoint y: 122, endPoint x: 531, endPoint y: 129, distance: 182.7
click at [531, 154] on p "Imagine we have an e-commerce platform where orders go through several stages: …" at bounding box center [533, 177] width 640 height 47
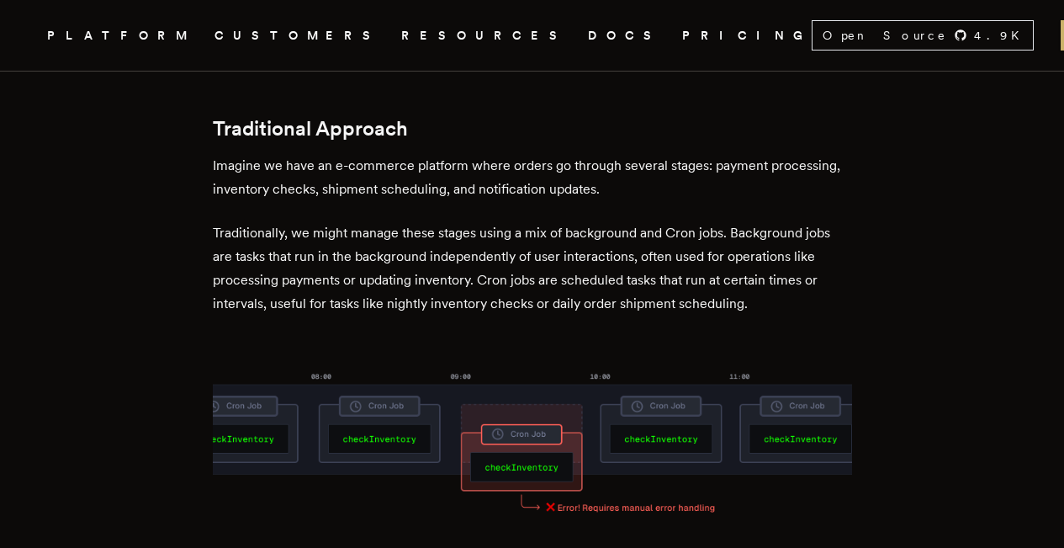
click at [609, 154] on p "Imagine we have an e-commerce platform where orders go through several stages: …" at bounding box center [533, 177] width 640 height 47
